Goal: Register for event/course

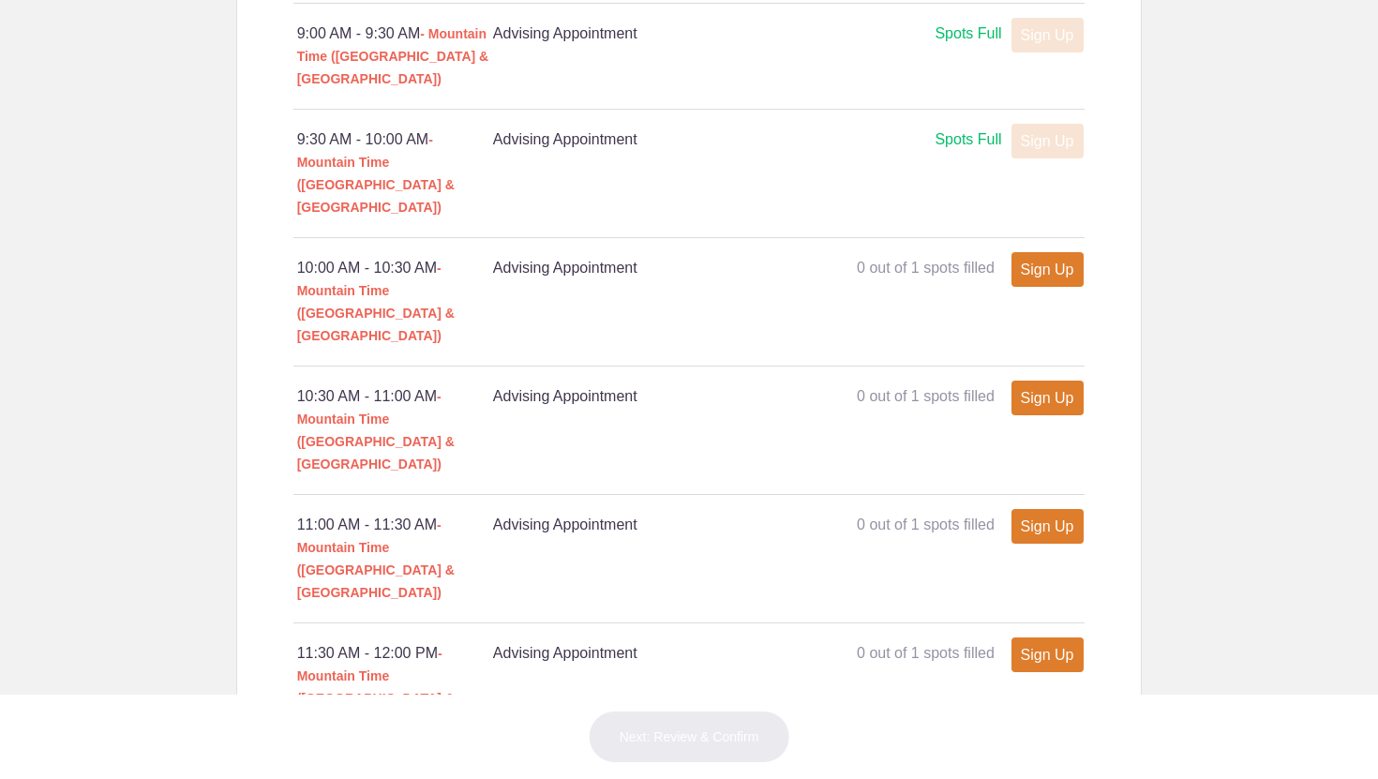
scroll to position [1194, 0]
click at [1085, 368] on div "10:30 AM - 11:00 AM - Mountain Time ([GEOGRAPHIC_DATA] & [GEOGRAPHIC_DATA]) Adv…" at bounding box center [689, 432] width 792 height 128
click at [1055, 254] on link "Sign Up" at bounding box center [1048, 271] width 72 height 35
type input "1"
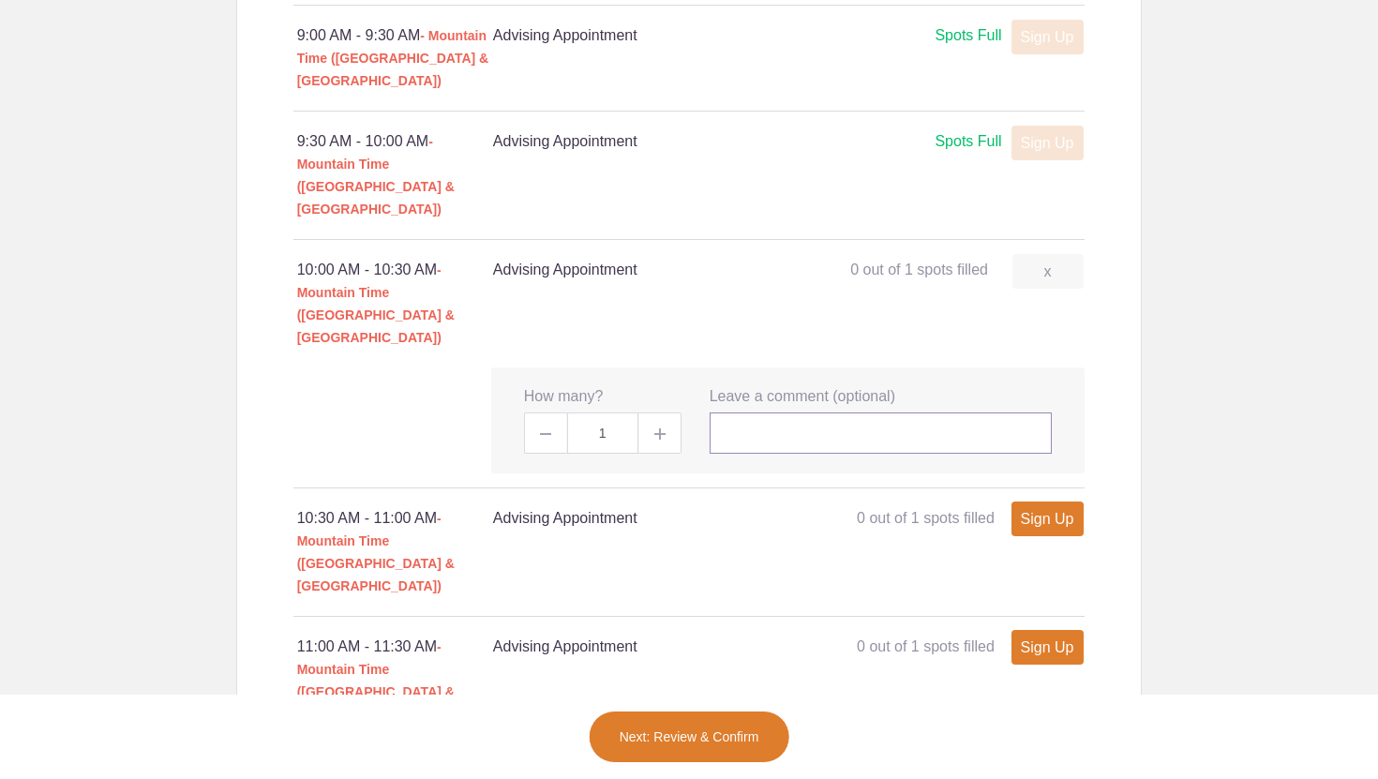
click at [765, 413] on input "text" at bounding box center [881, 433] width 343 height 41
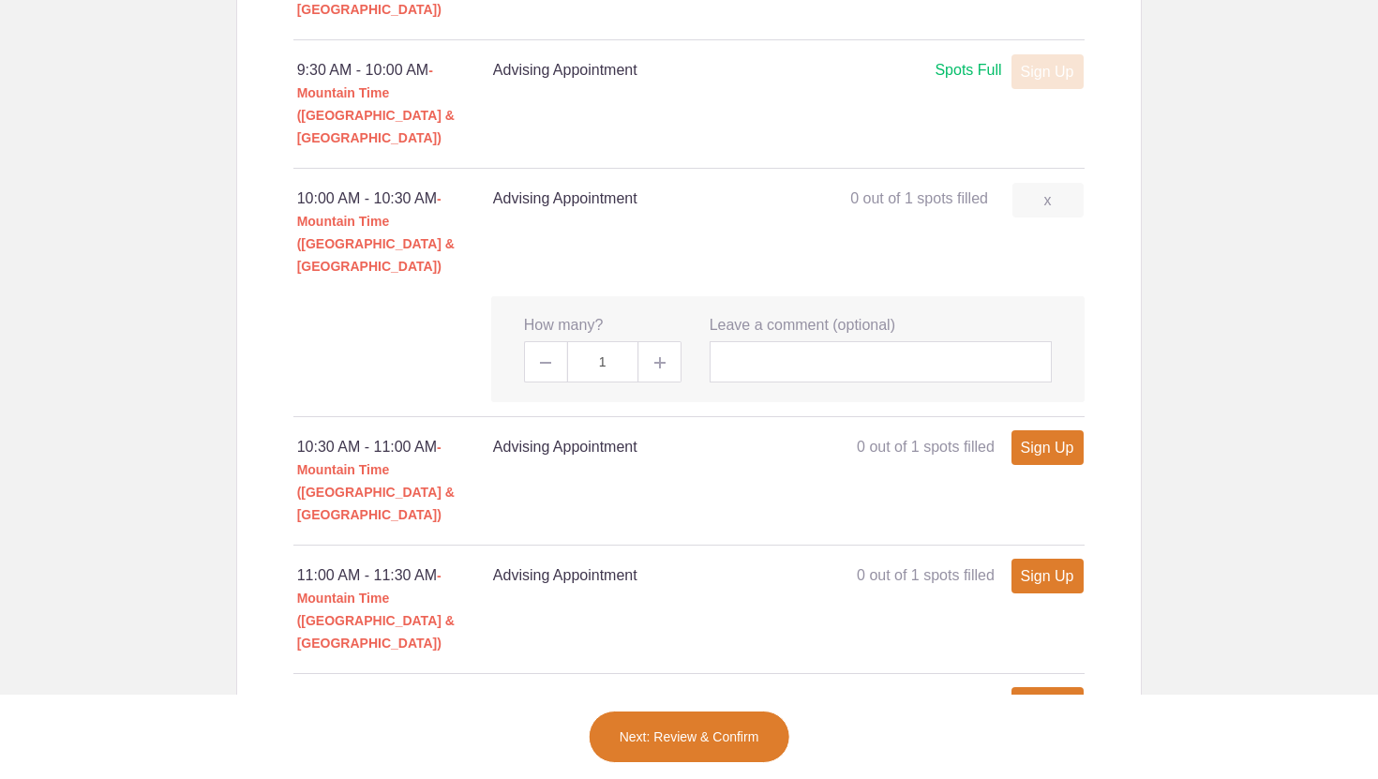
click at [1346, 301] on body "Login Sign up for Free Login Loading page Loading page [US_STATE][GEOGRAPHIC_DA…" at bounding box center [689, 389] width 1378 height 779
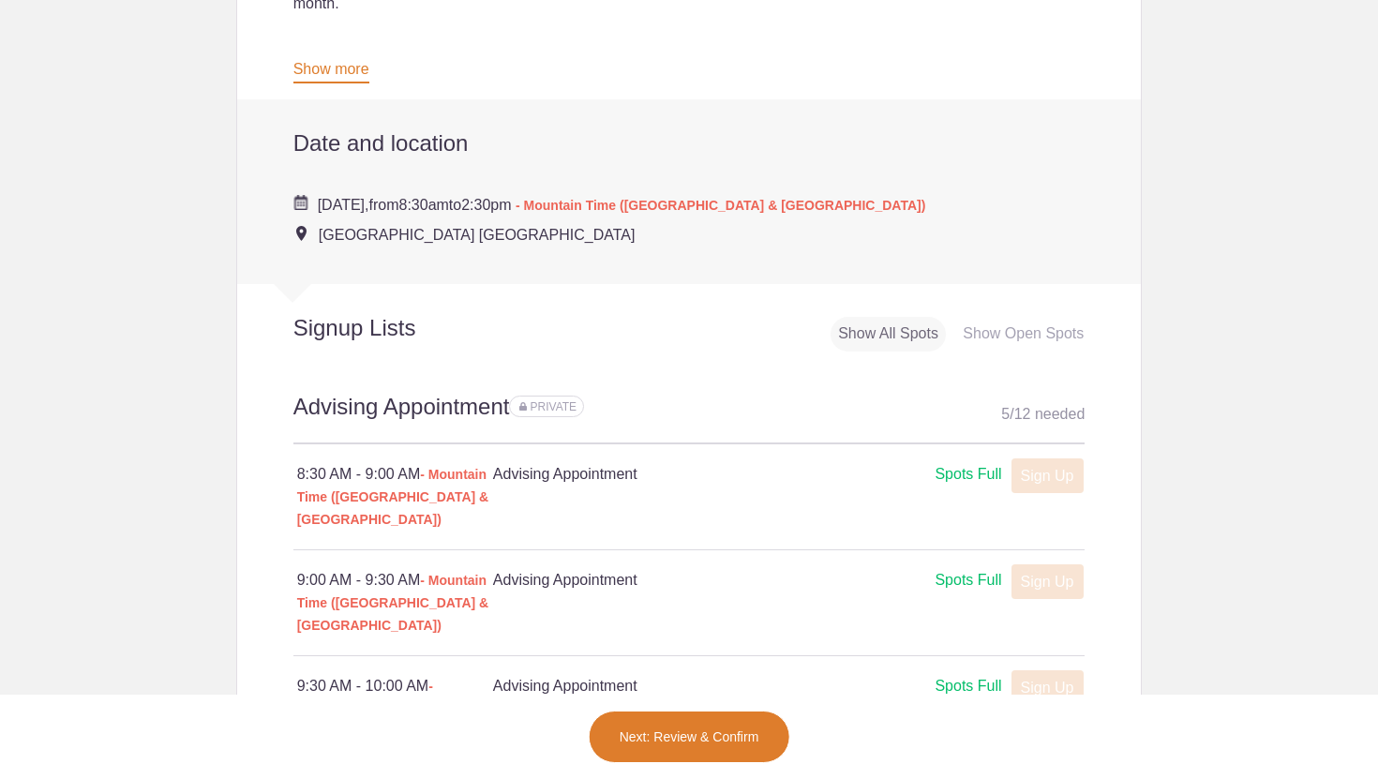
scroll to position [665, 0]
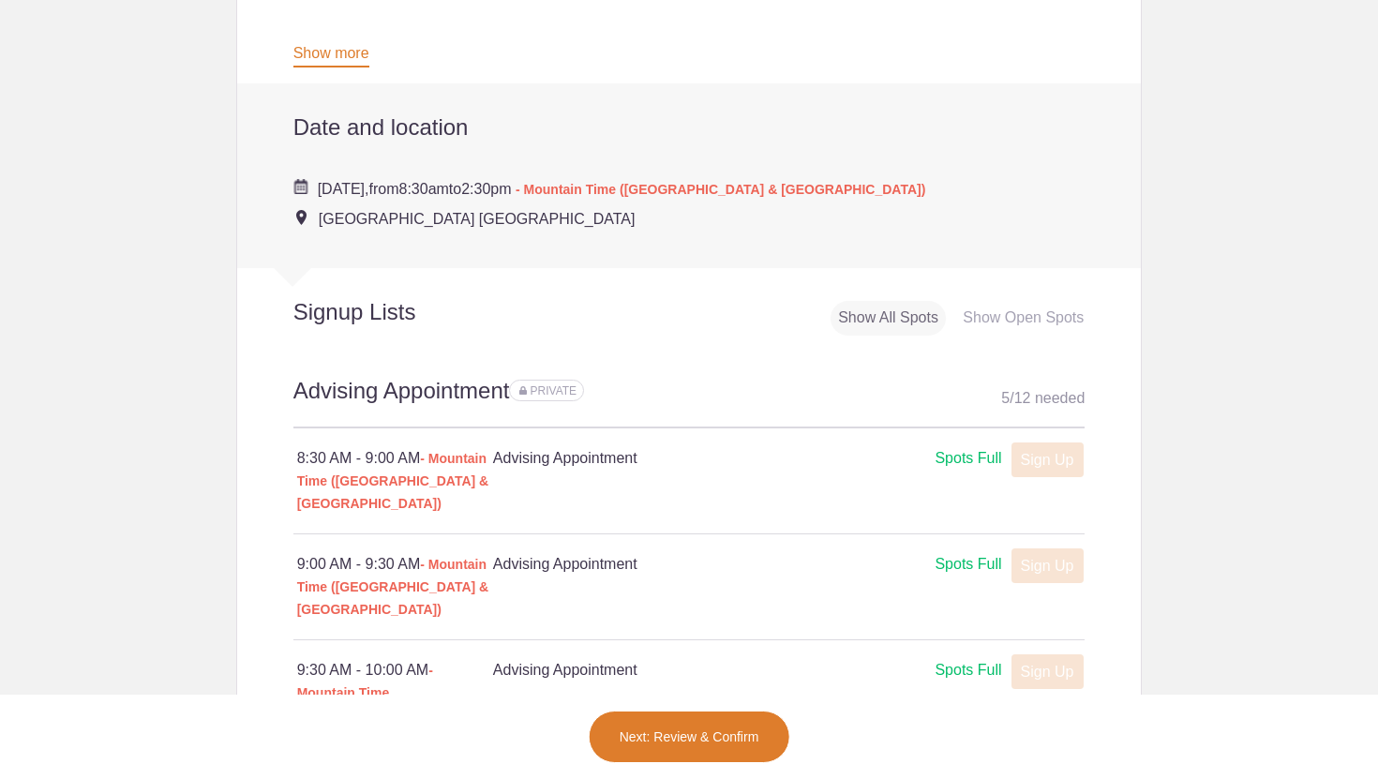
click at [660, 752] on button "Next: Review & Confirm" at bounding box center [690, 737] width 202 height 53
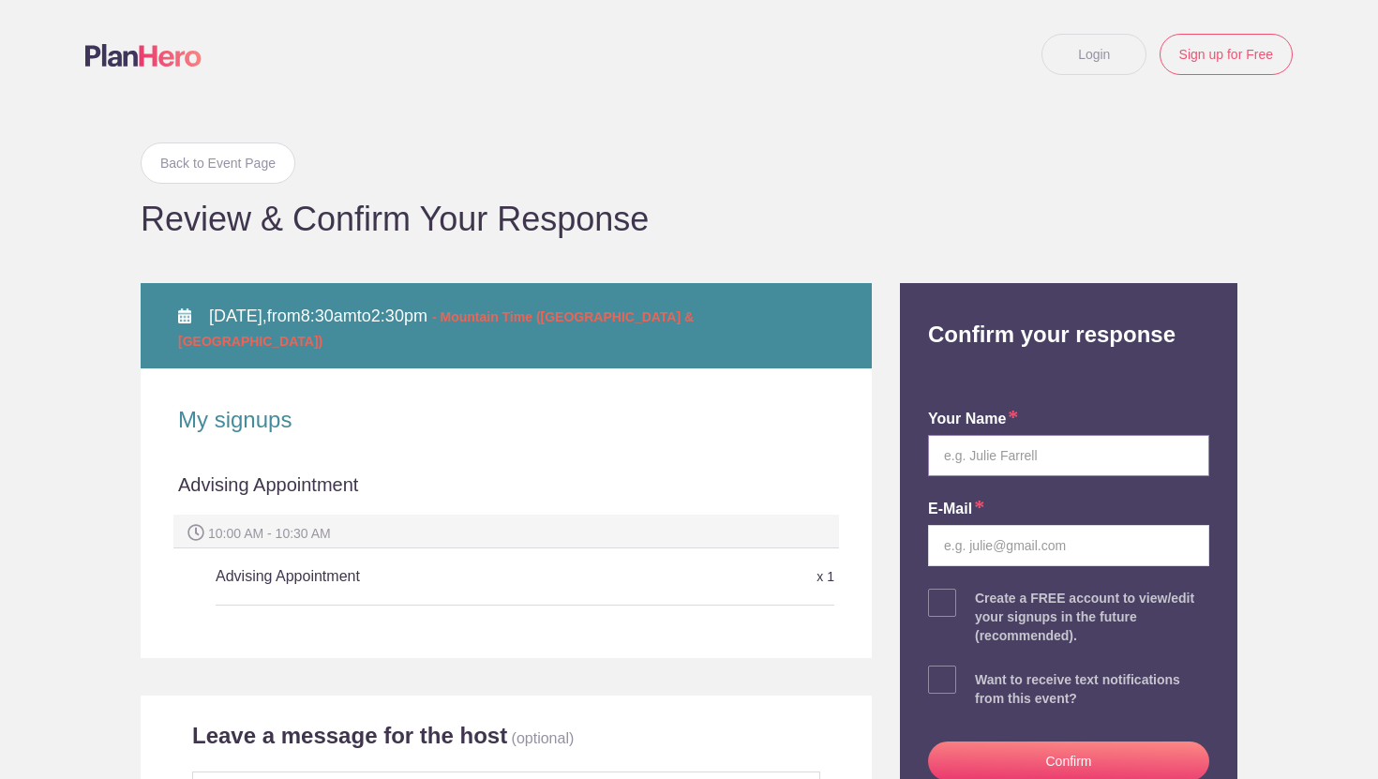
click at [951, 460] on input "text" at bounding box center [1068, 455] width 281 height 41
type input "Logan Aaron Bennion"
click at [945, 552] on input "email" at bounding box center [1068, 545] width 281 height 41
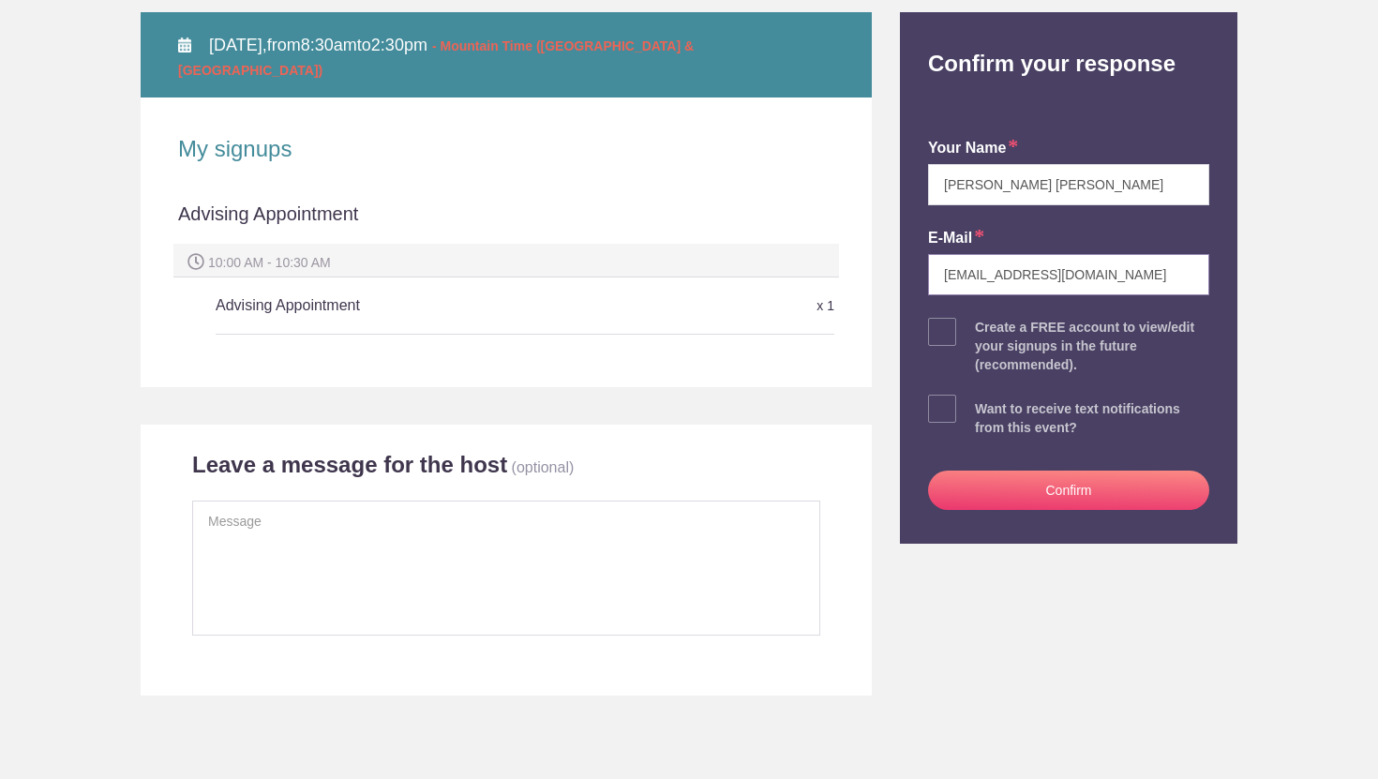
scroll to position [272, 0]
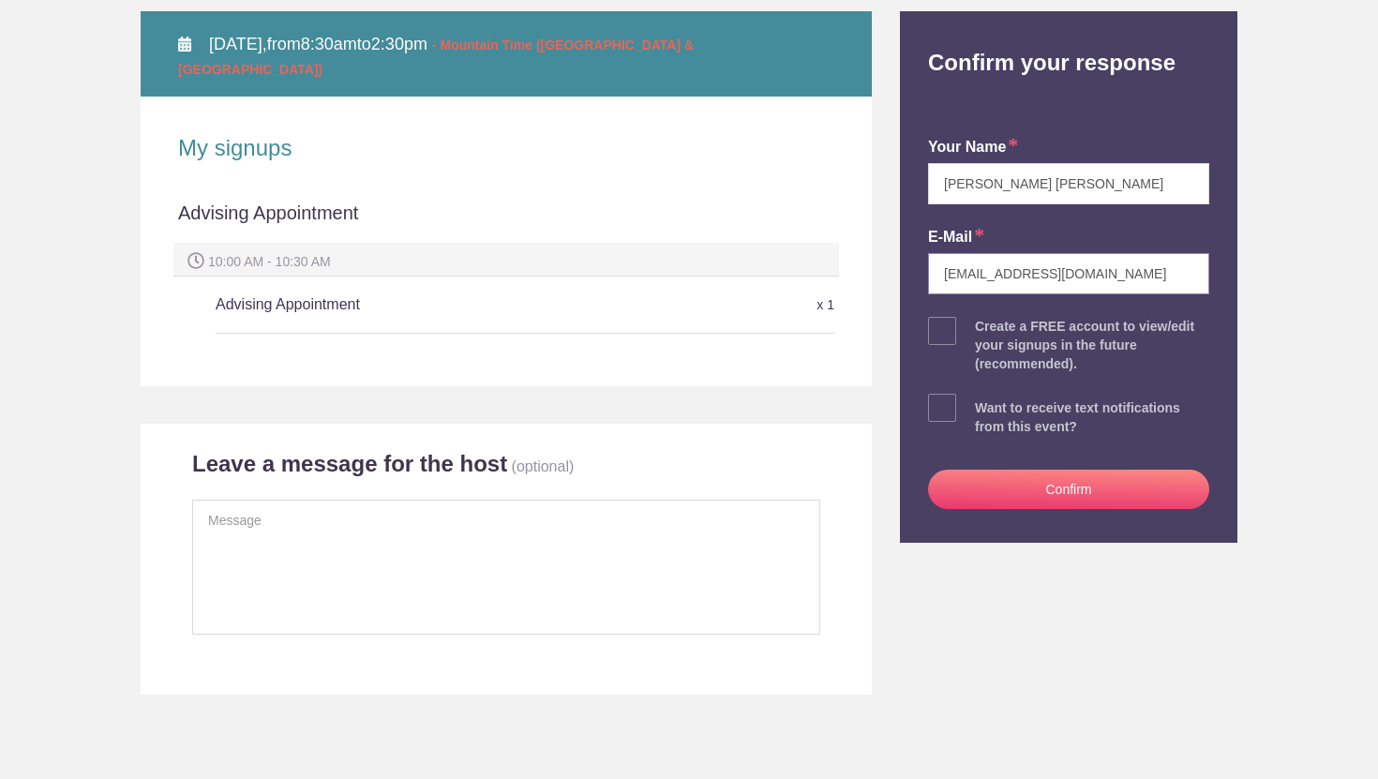
type input "loganbennion19@gmail.com"
click at [1015, 490] on button "Confirm" at bounding box center [1068, 489] width 281 height 39
